Goal: Information Seeking & Learning: Find specific fact

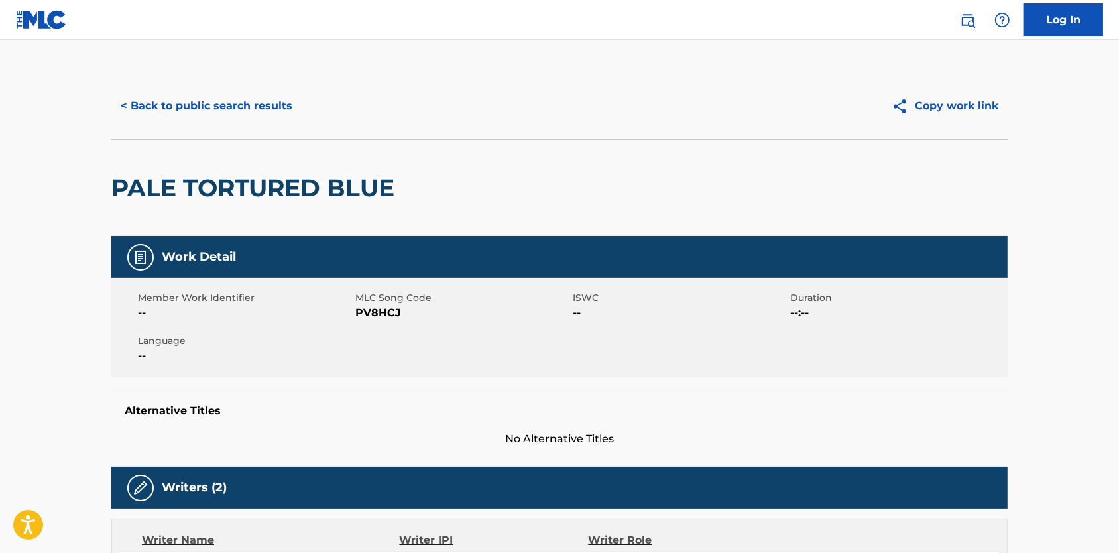
click at [193, 111] on button "< Back to public search results" at bounding box center [206, 105] width 190 height 33
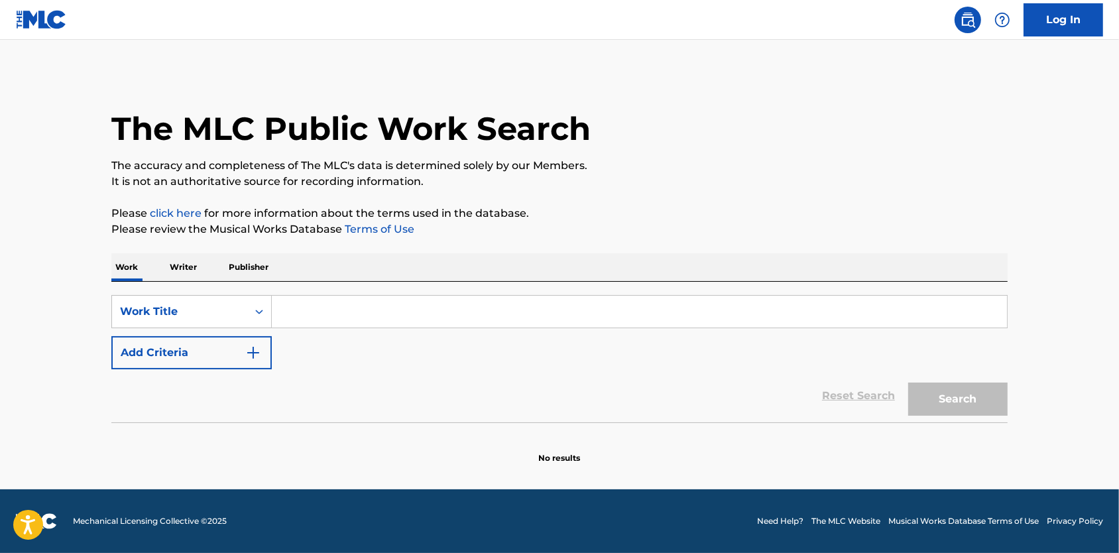
click at [166, 274] on p "Writer" at bounding box center [183, 267] width 35 height 28
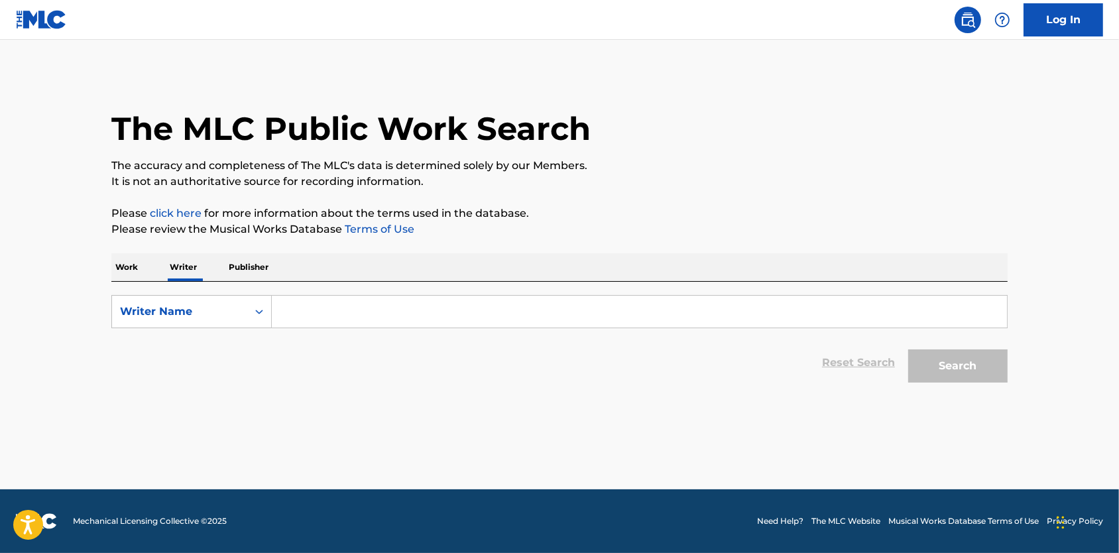
click at [311, 315] on input "Search Form" at bounding box center [639, 312] width 735 height 32
paste input "[URL][DOMAIN_NAME]"
click at [981, 378] on button "Search" at bounding box center [957, 365] width 99 height 33
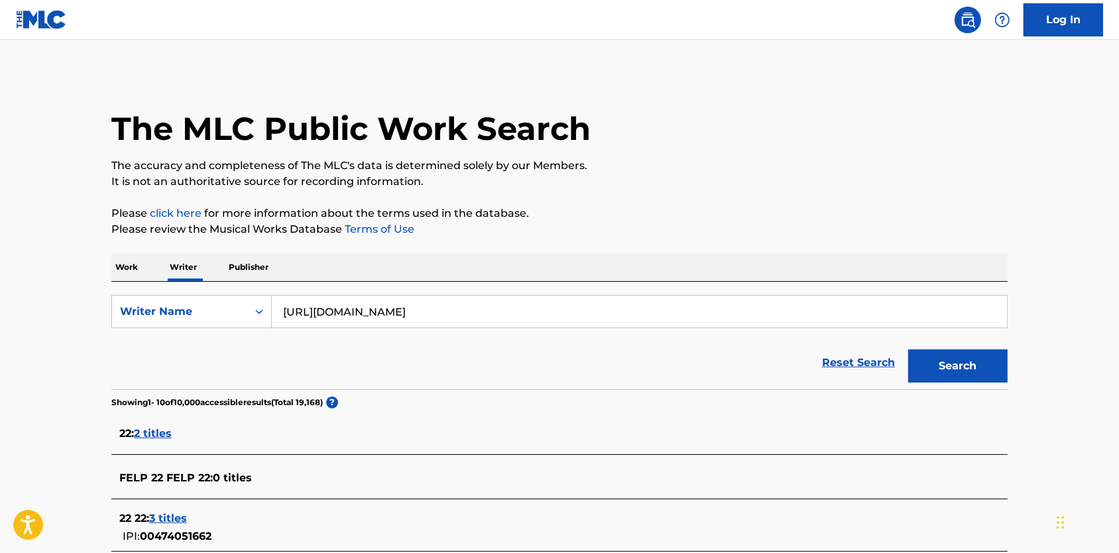
click at [590, 323] on input "[URL][DOMAIN_NAME]" at bounding box center [639, 312] width 735 height 32
type input "[PERSON_NAME]"
click at [962, 382] on button "Search" at bounding box center [957, 365] width 99 height 33
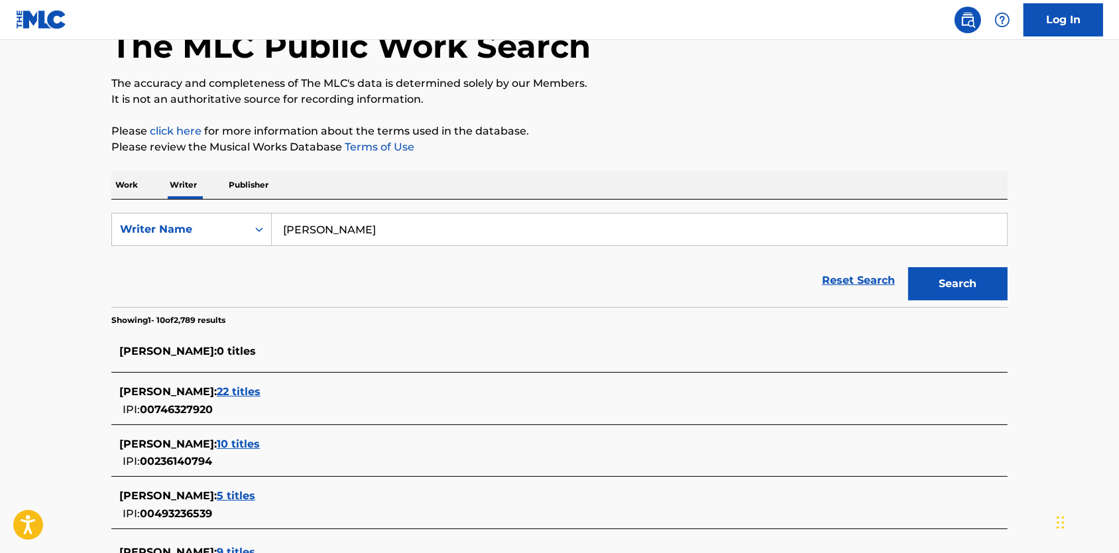
scroll to position [104, 0]
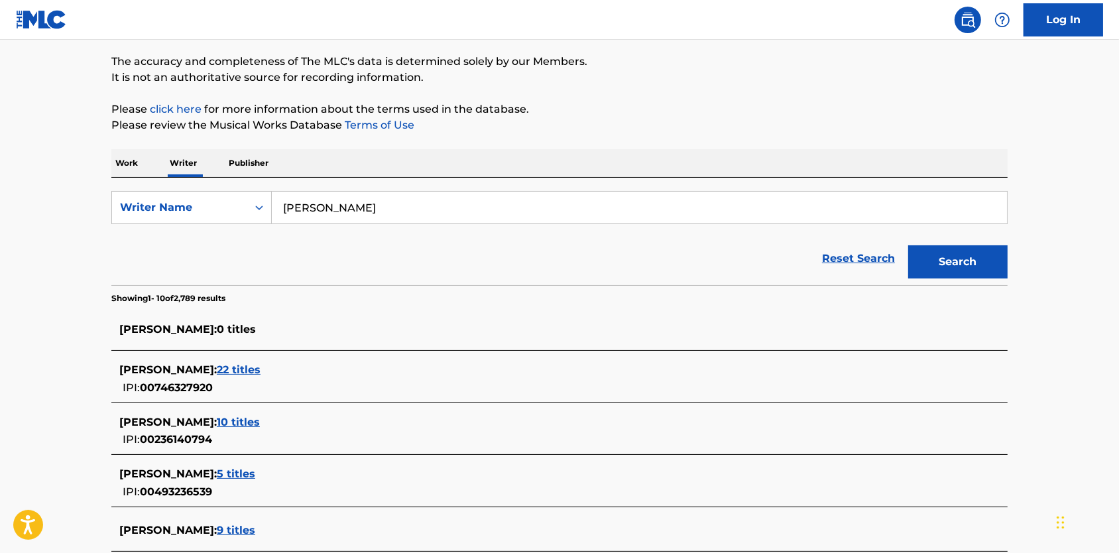
click at [260, 376] on span "22 titles" at bounding box center [239, 369] width 44 height 13
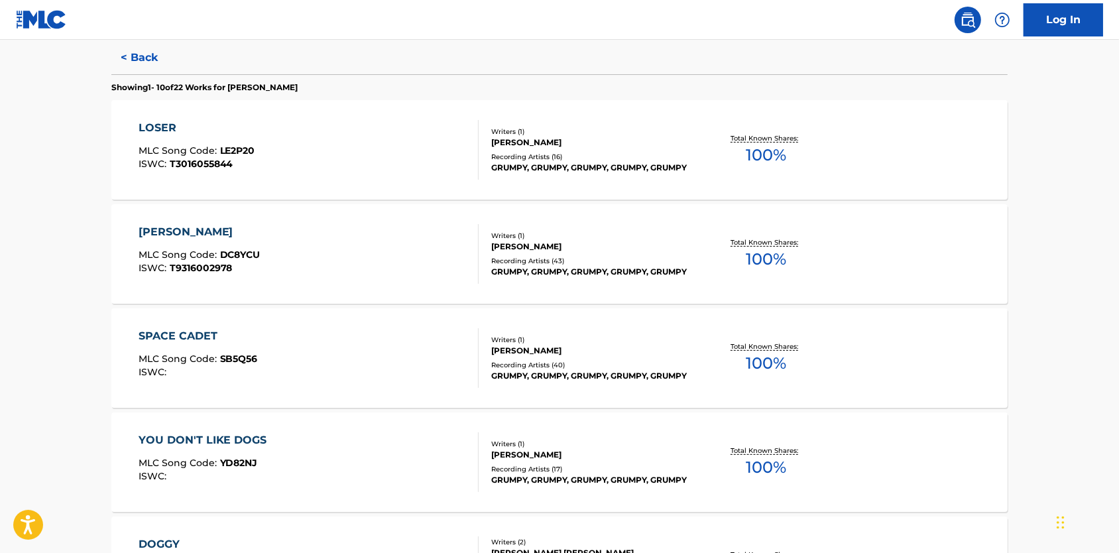
scroll to position [338, 0]
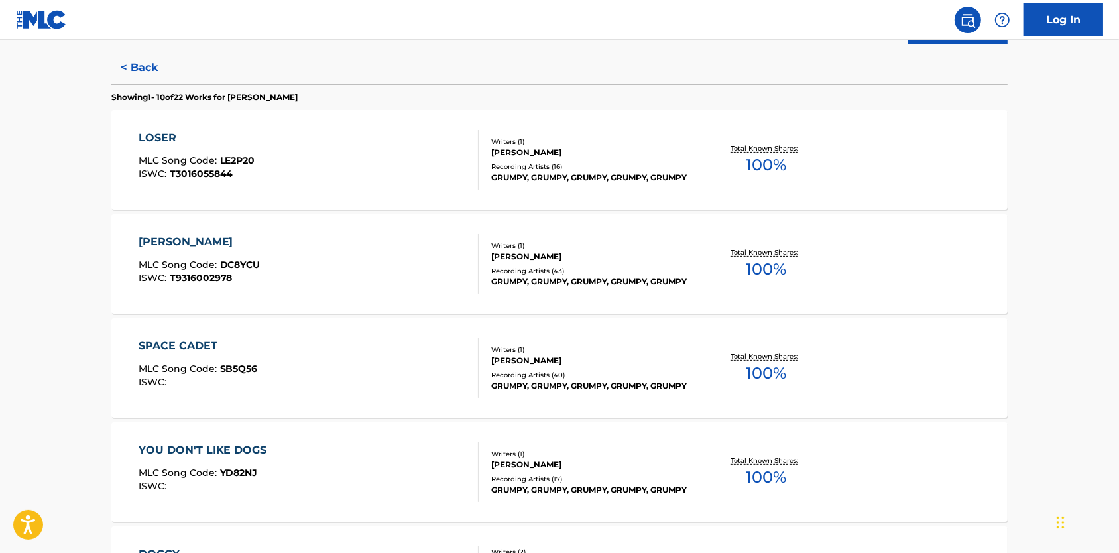
click at [138, 146] on div "LOSER" at bounding box center [196, 138] width 117 height 16
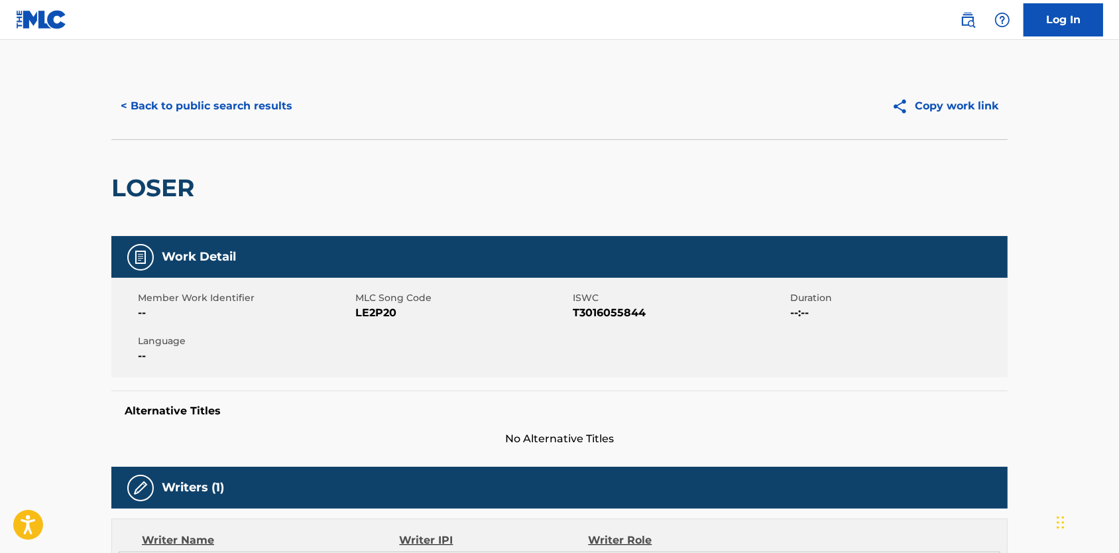
click at [174, 111] on button "< Back to public search results" at bounding box center [206, 105] width 190 height 33
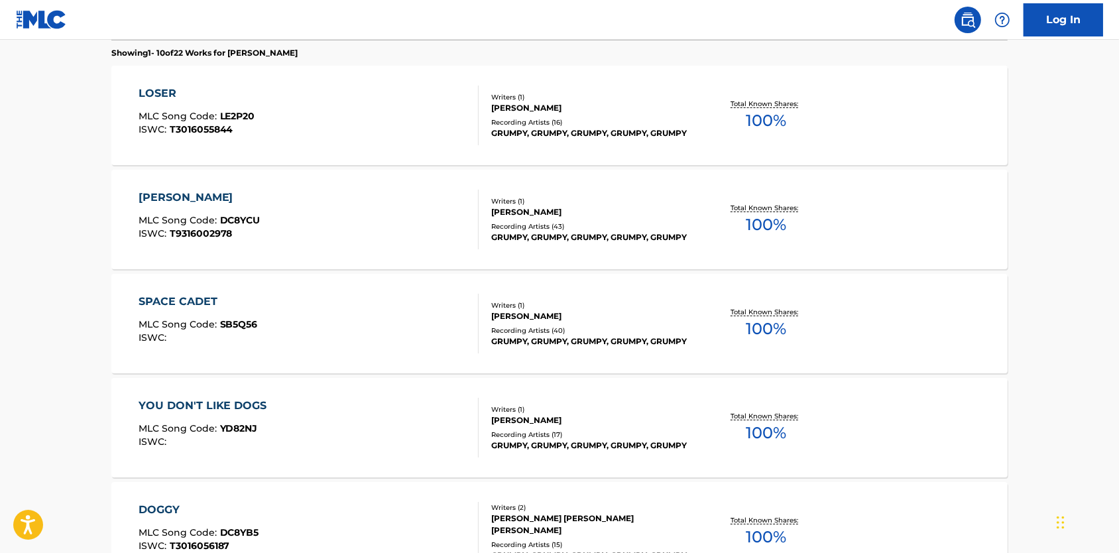
scroll to position [381, 0]
click at [207, 415] on div "YOU DON'T LIKE DOGS" at bounding box center [205, 407] width 135 height 16
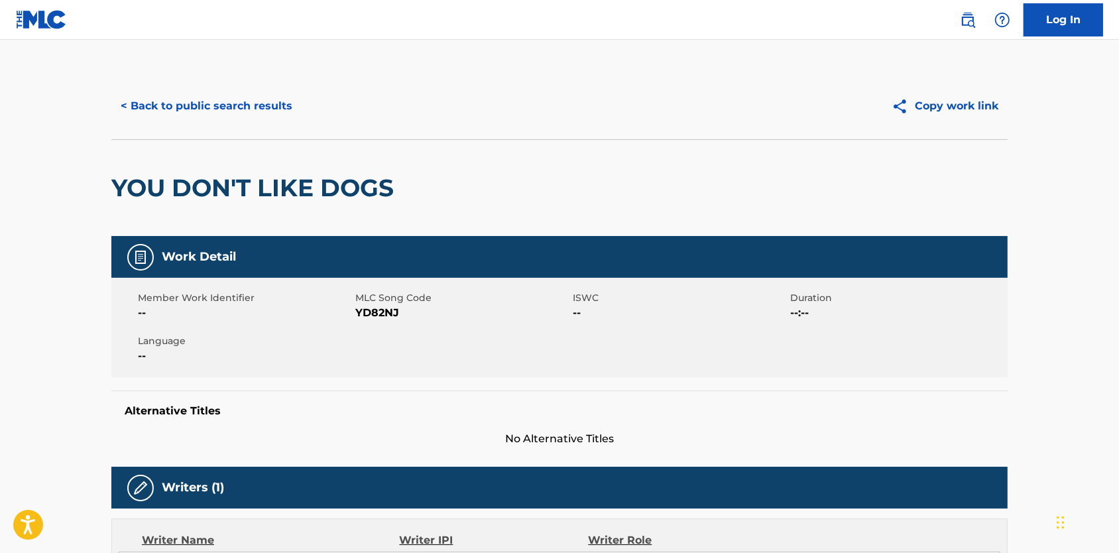
click at [992, 107] on button "Copy work link" at bounding box center [944, 105] width 125 height 33
click at [145, 103] on button "< Back to public search results" at bounding box center [206, 105] width 190 height 33
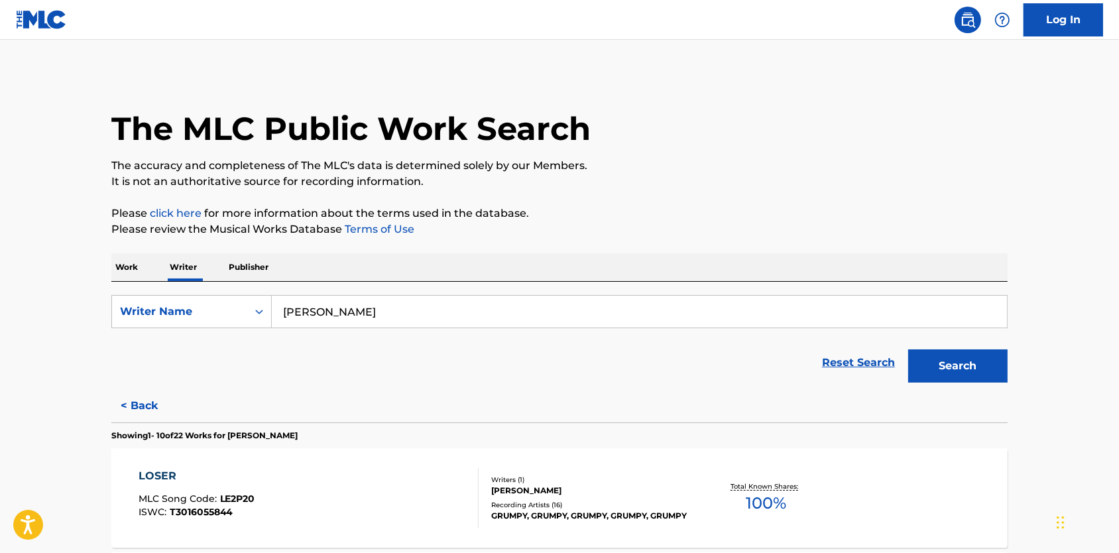
click at [28, 27] on img at bounding box center [41, 19] width 51 height 19
